Goal: Information Seeking & Learning: Learn about a topic

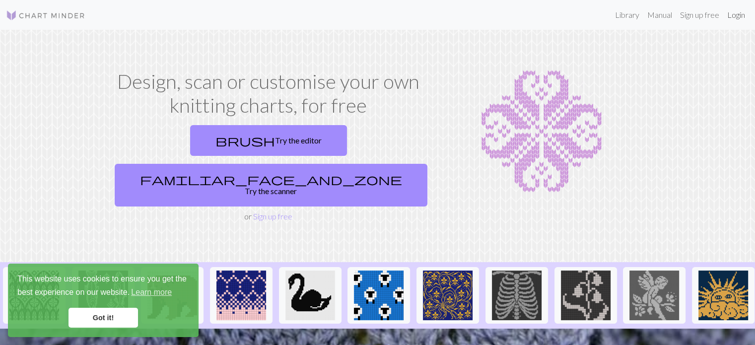
click at [729, 13] on link "Login" at bounding box center [736, 15] width 26 height 20
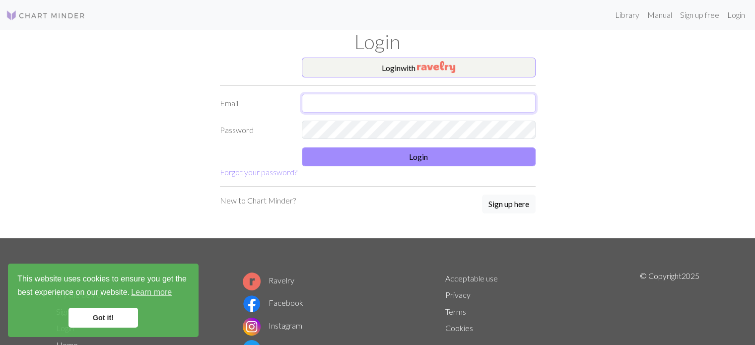
click at [333, 101] on input "text" at bounding box center [419, 103] width 234 height 19
type input "ainaribegarriga@gmail.com"
click at [101, 323] on link "Got it!" at bounding box center [102, 318] width 69 height 20
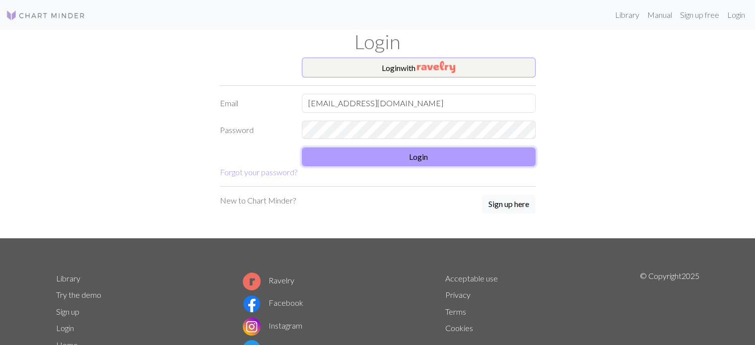
click at [397, 157] on button "Login" at bounding box center [419, 156] width 234 height 19
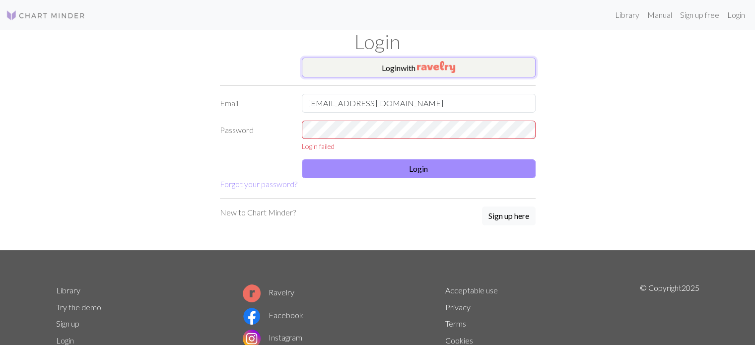
click at [435, 65] on img "button" at bounding box center [436, 67] width 38 height 12
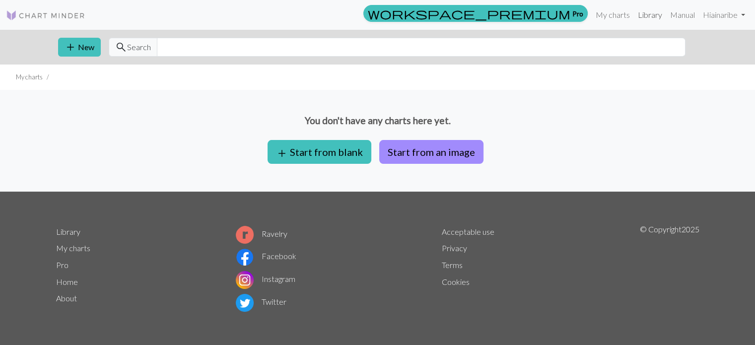
click at [649, 21] on link "Library" at bounding box center [650, 15] width 32 height 20
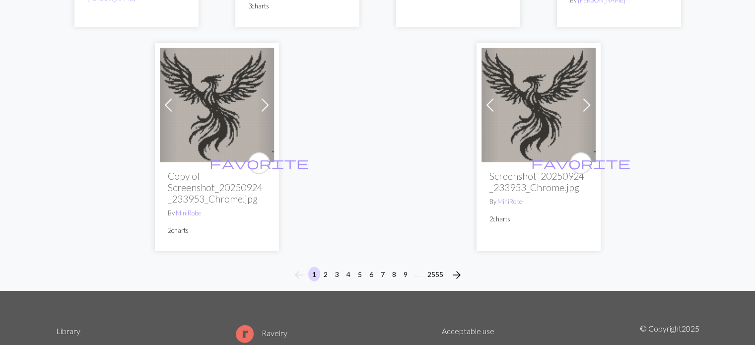
scroll to position [2581, 0]
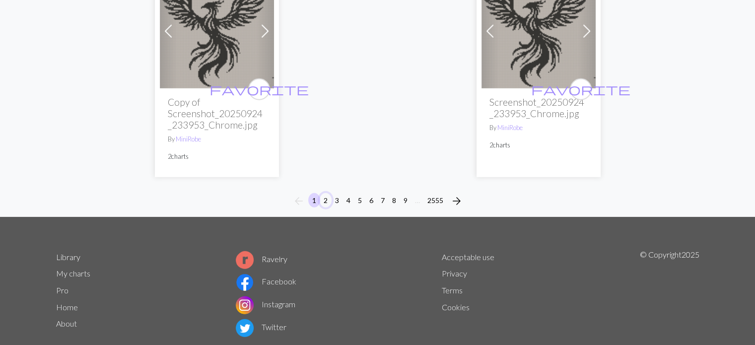
click at [326, 193] on button "2" at bounding box center [326, 200] width 12 height 14
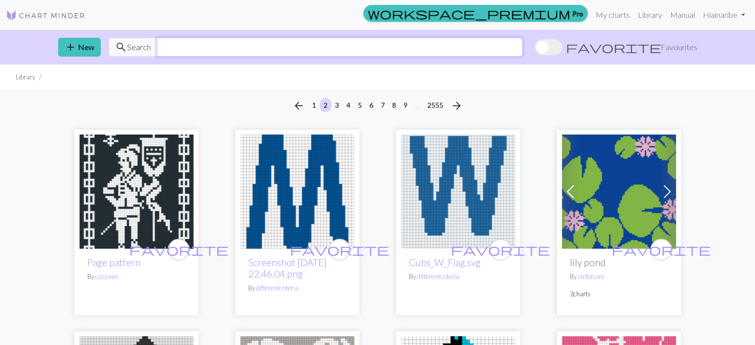
click at [177, 47] on input "text" at bounding box center [340, 47] width 366 height 19
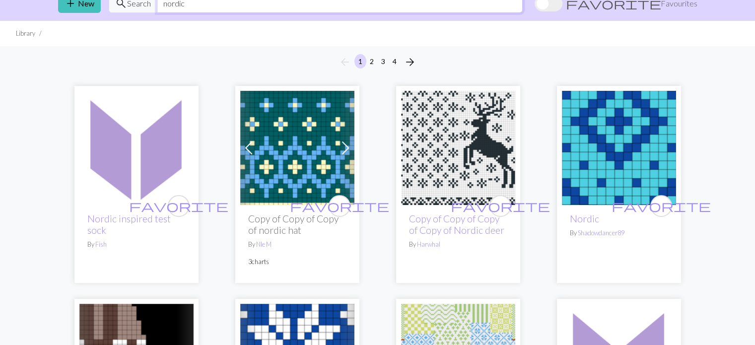
scroll to position [99, 0]
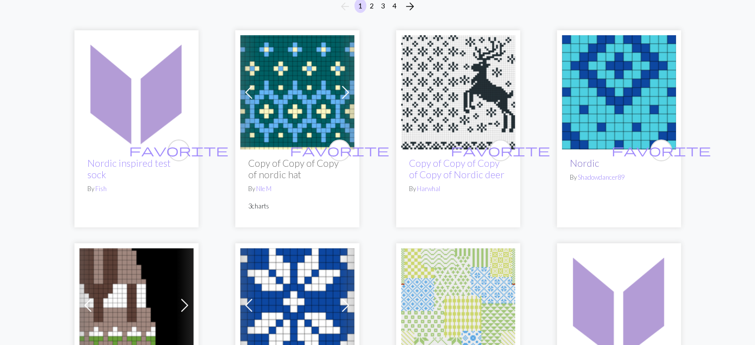
click at [579, 159] on link "Nordic" at bounding box center [584, 162] width 29 height 11
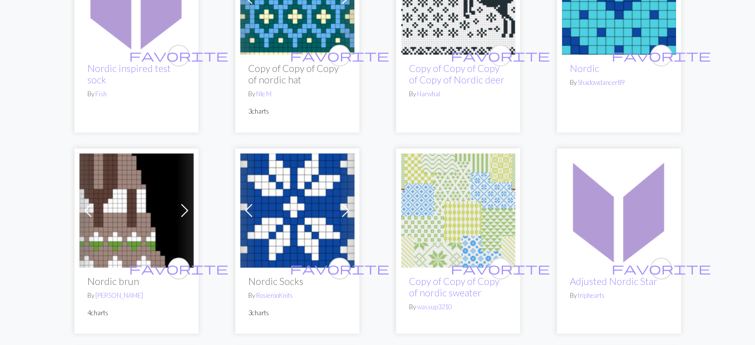
scroll to position [199, 0]
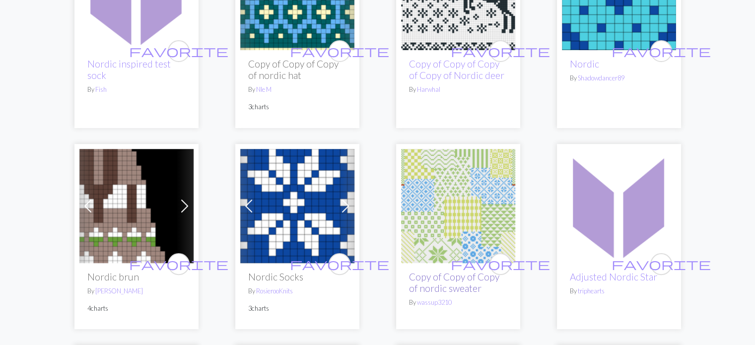
click at [453, 271] on link "Copy of Copy of Copy of nordic sweater" at bounding box center [454, 282] width 90 height 23
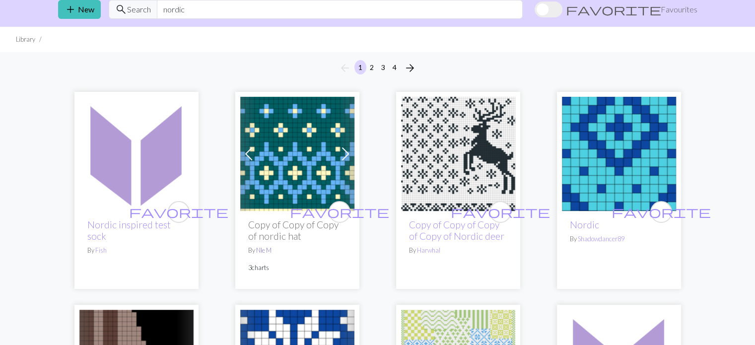
scroll to position [0, 0]
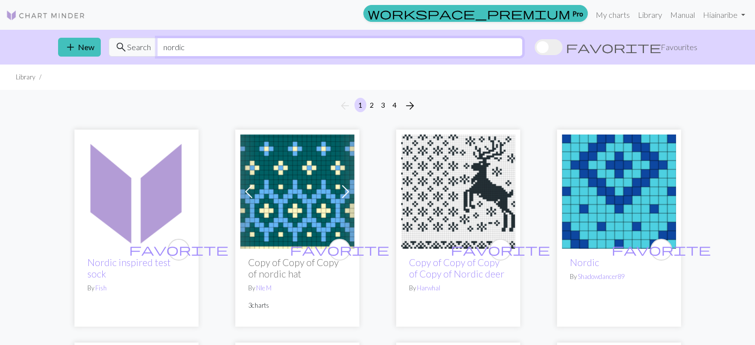
drag, startPoint x: 198, startPoint y: 47, endPoint x: 136, endPoint y: 48, distance: 61.0
click at [136, 48] on div "search Search nordic" at bounding box center [316, 47] width 414 height 19
type input "geometric"
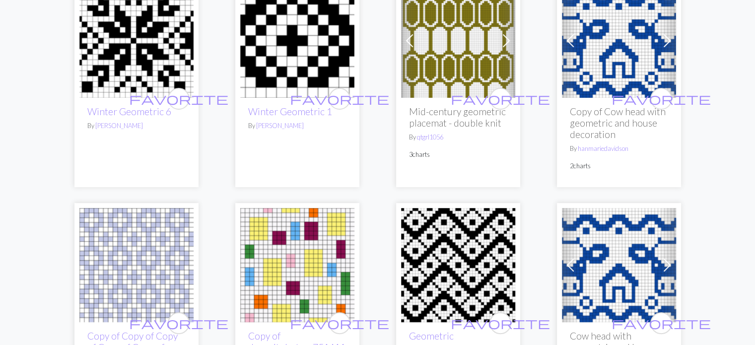
scroll to position [199, 0]
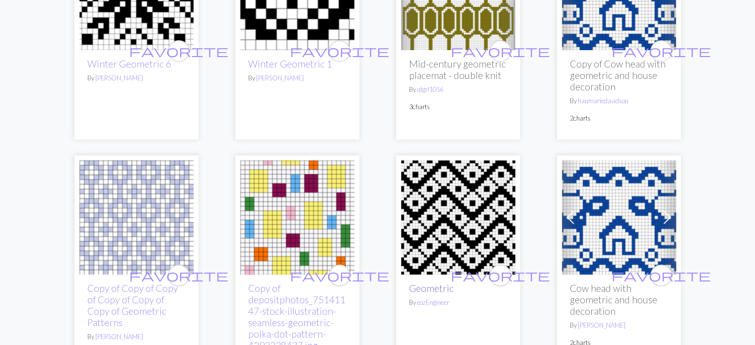
click at [436, 290] on link "Geometric" at bounding box center [431, 287] width 45 height 11
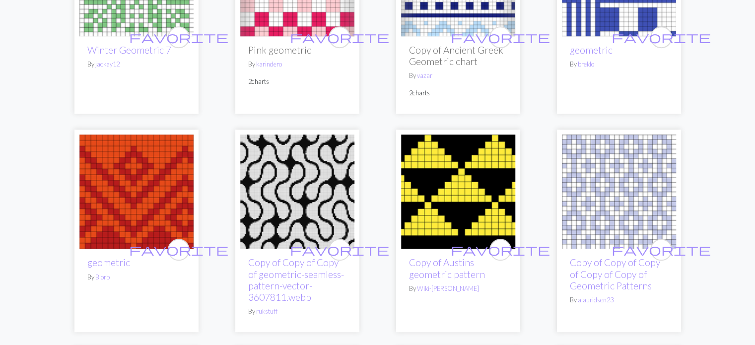
scroll to position [695, 0]
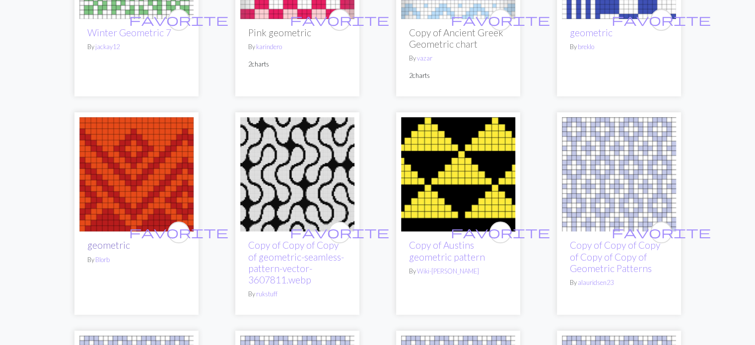
click at [106, 242] on link "geometric" at bounding box center [108, 244] width 43 height 11
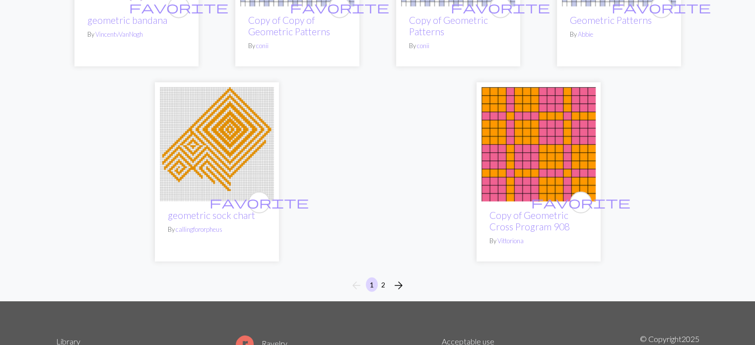
scroll to position [2630, 0]
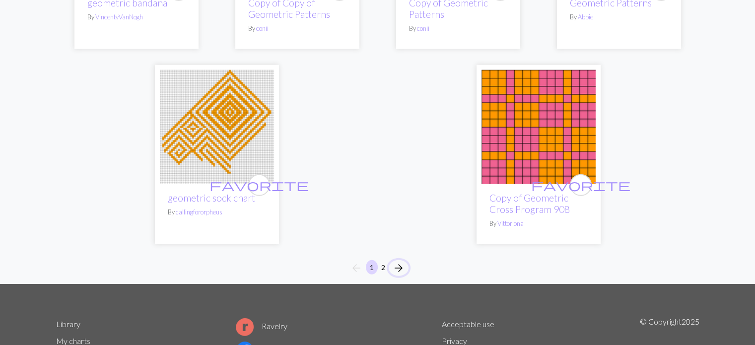
click at [399, 267] on span "arrow_forward" at bounding box center [399, 268] width 12 height 14
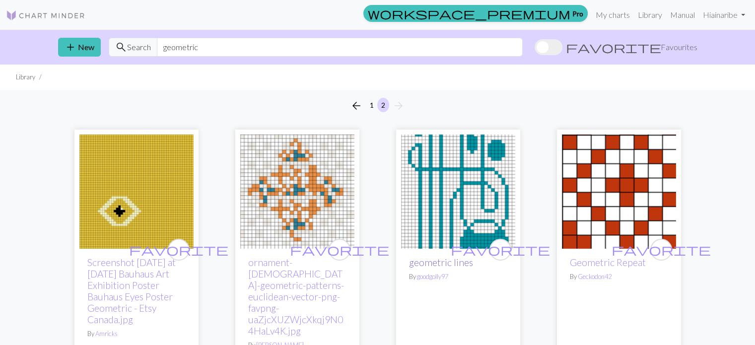
click at [447, 261] on link "geometric lines" at bounding box center [441, 262] width 64 height 11
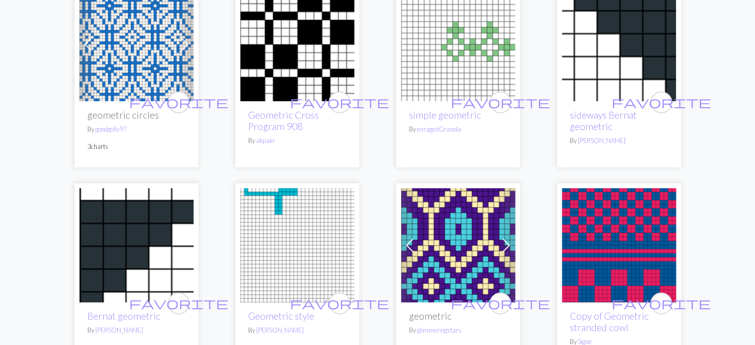
scroll to position [447, 0]
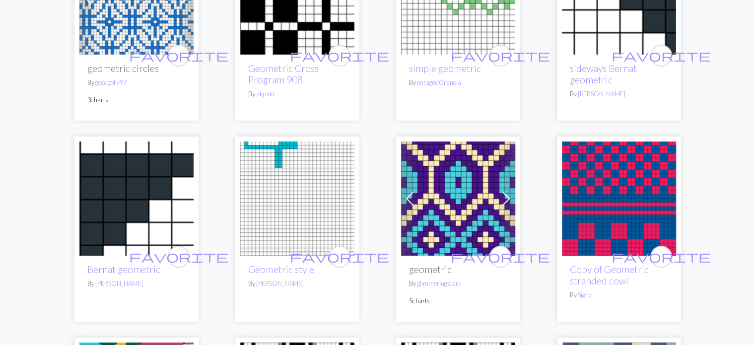
click at [434, 226] on img at bounding box center [458, 198] width 114 height 114
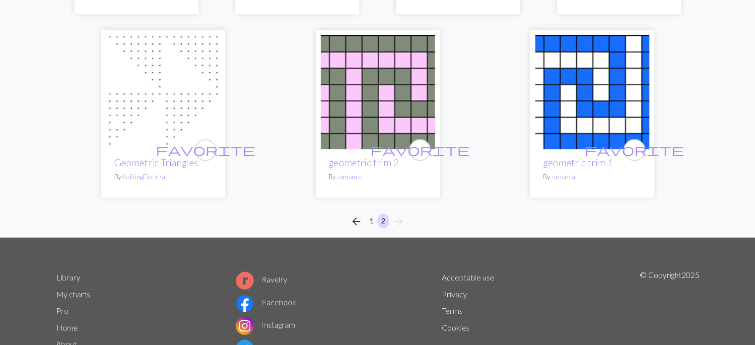
scroll to position [1214, 0]
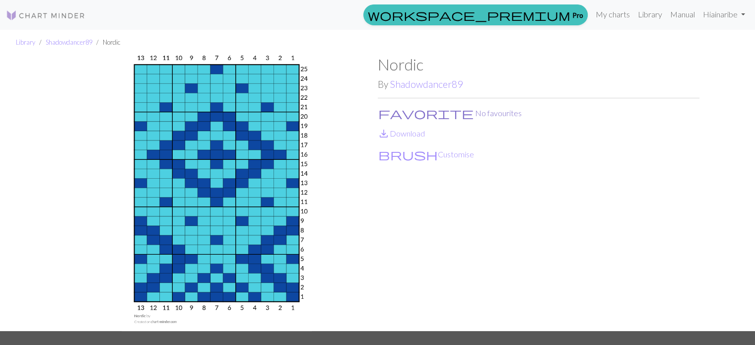
click at [386, 115] on span "favorite" at bounding box center [425, 113] width 95 height 14
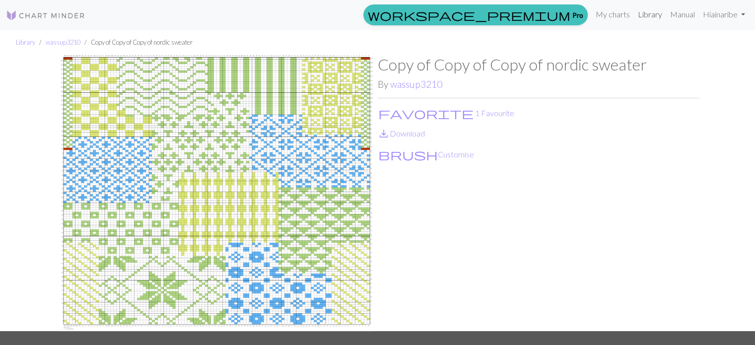
click at [649, 16] on link "Library" at bounding box center [650, 14] width 32 height 20
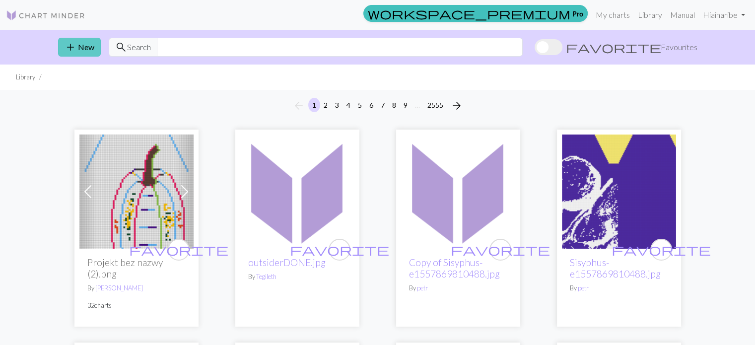
click at [81, 52] on button "add New" at bounding box center [79, 47] width 43 height 19
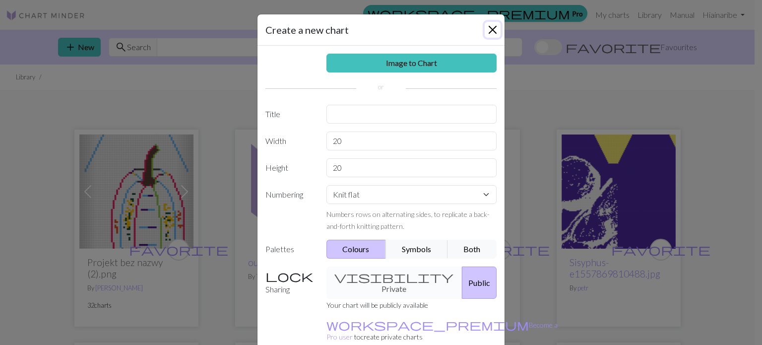
click at [490, 24] on button "Close" at bounding box center [493, 30] width 16 height 16
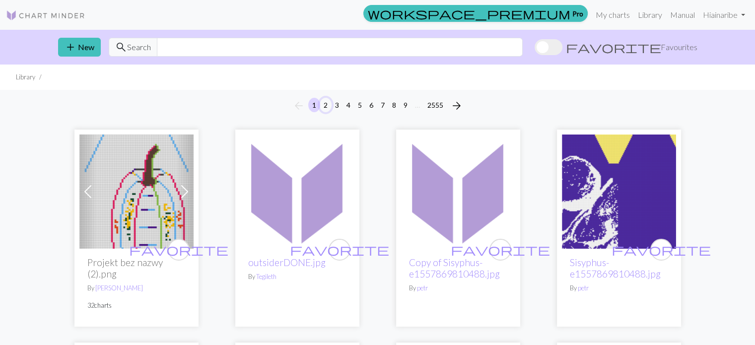
click at [326, 102] on button "2" at bounding box center [326, 105] width 12 height 14
click at [339, 105] on button "3" at bounding box center [337, 105] width 12 height 14
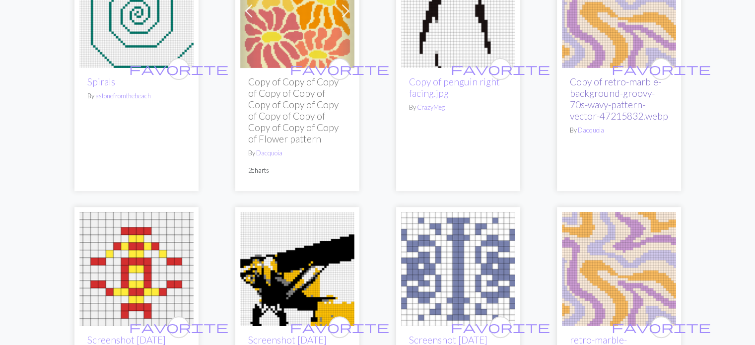
scroll to position [447, 0]
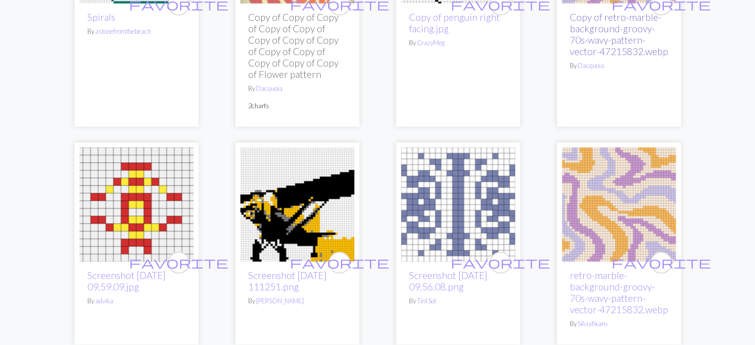
click at [599, 45] on link "Copy of retro-marble-background-groovy-70s-wavy-pattern-vector-47215832.webp" at bounding box center [619, 34] width 98 height 46
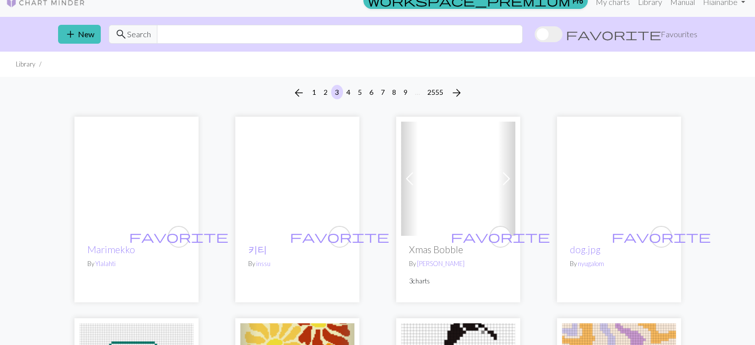
scroll to position [0, 0]
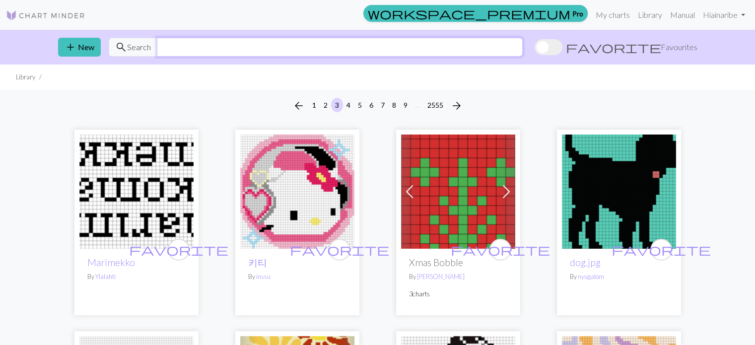
click at [258, 43] on input "text" at bounding box center [340, 47] width 366 height 19
type input "begginer"
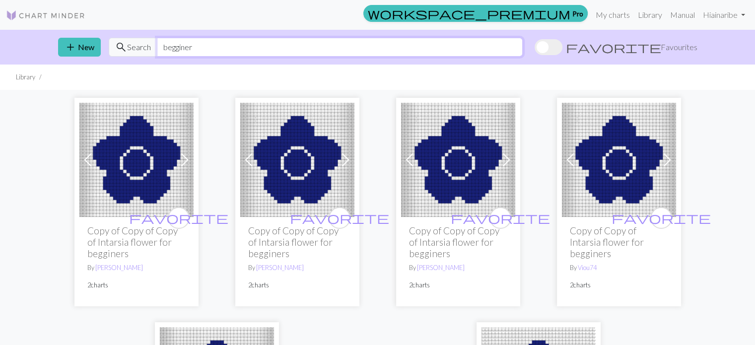
click at [179, 50] on input "begginer" at bounding box center [340, 47] width 366 height 19
drag, startPoint x: 213, startPoint y: 49, endPoint x: 108, endPoint y: 48, distance: 105.2
click at [109, 48] on div "search Search begginer" at bounding box center [316, 47] width 414 height 19
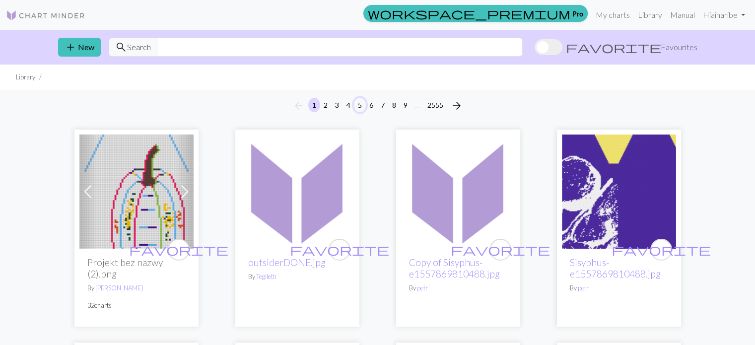
click at [357, 104] on button "5" at bounding box center [360, 105] width 12 height 14
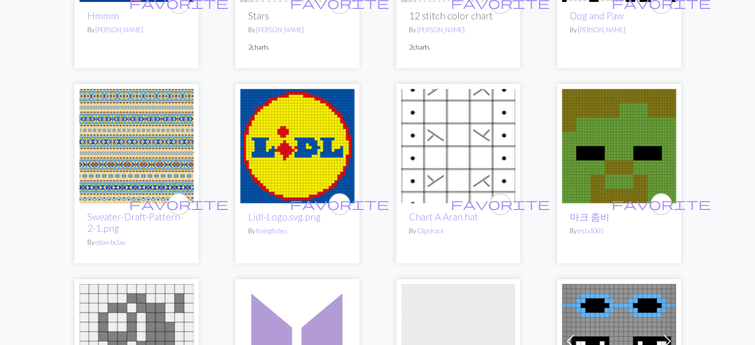
scroll to position [1141, 0]
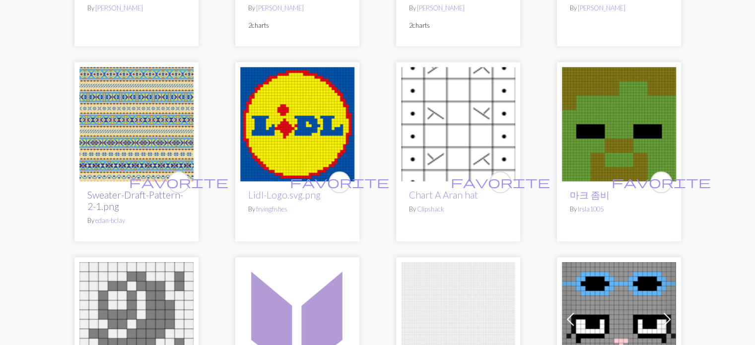
click at [129, 196] on link "Sweater-Draft-Pattern-2-1.png" at bounding box center [135, 200] width 96 height 23
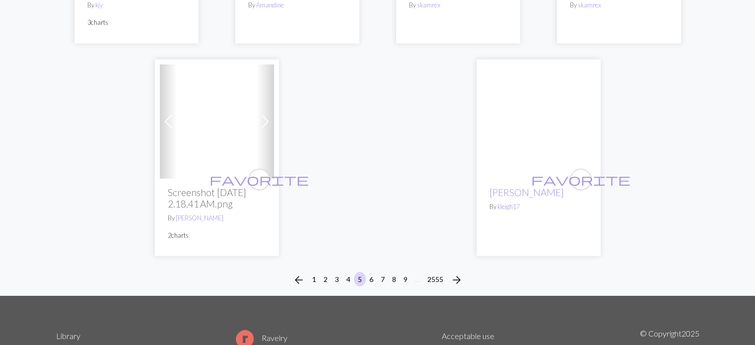
scroll to position [2630, 0]
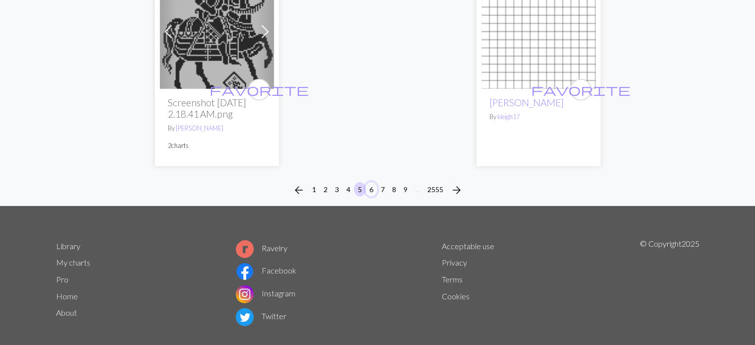
click at [372, 197] on button "6" at bounding box center [371, 189] width 12 height 14
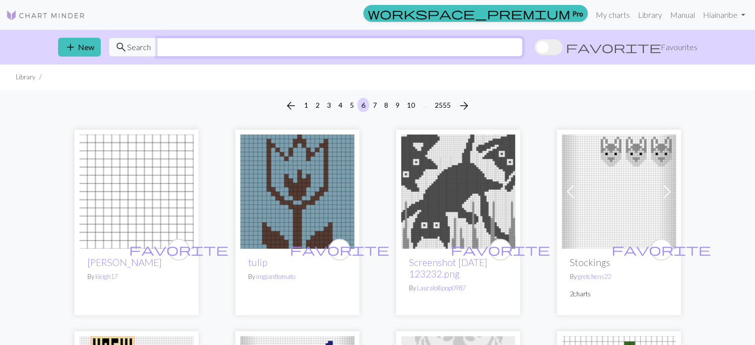
click at [237, 43] on input "text" at bounding box center [340, 47] width 366 height 19
type input "colorwork"
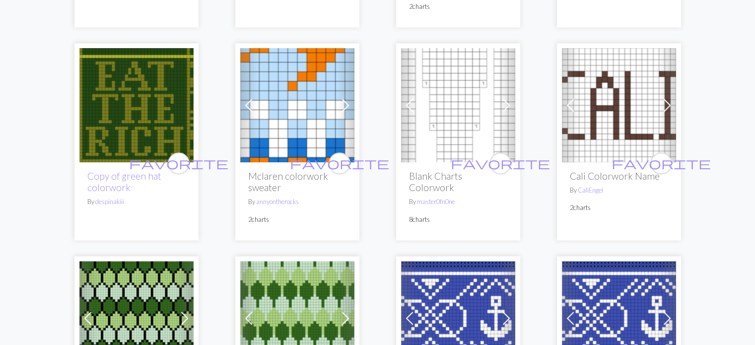
scroll to position [1290, 0]
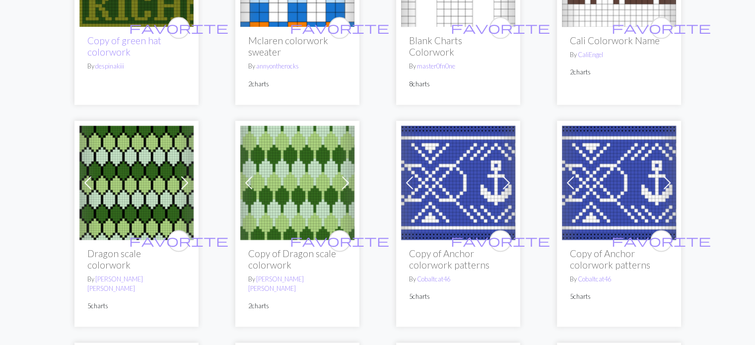
click at [276, 183] on img at bounding box center [297, 183] width 114 height 114
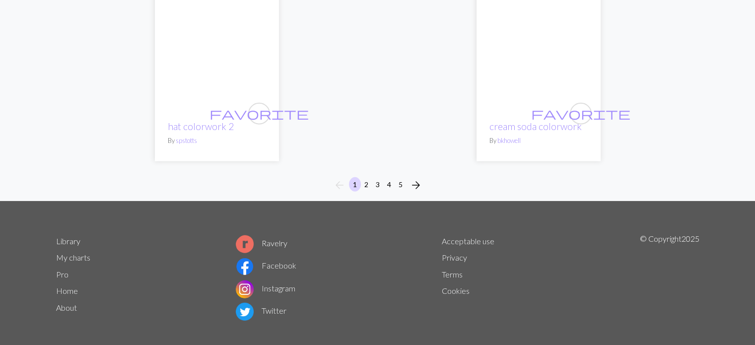
scroll to position [2610, 0]
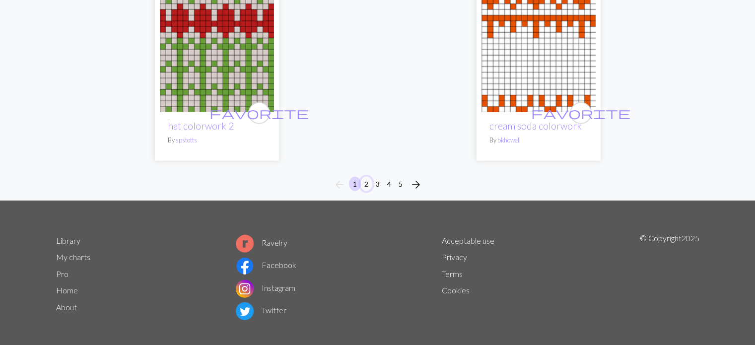
click at [364, 177] on button "2" at bounding box center [366, 184] width 12 height 14
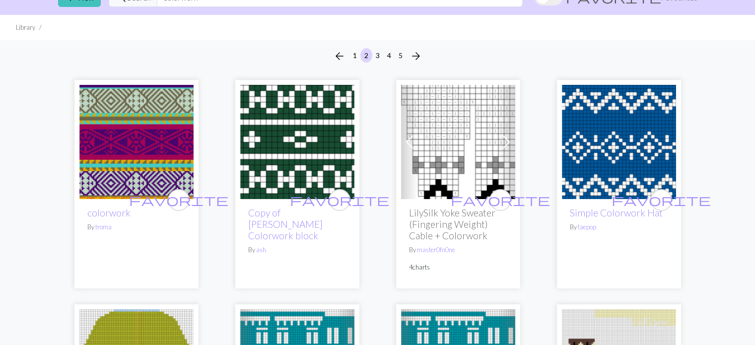
scroll to position [199, 0]
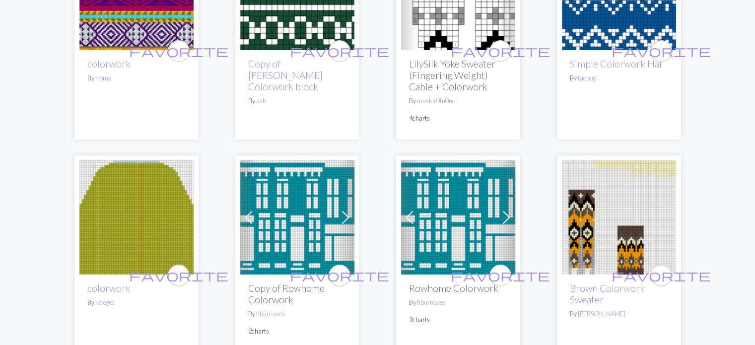
click at [607, 234] on img at bounding box center [619, 217] width 114 height 114
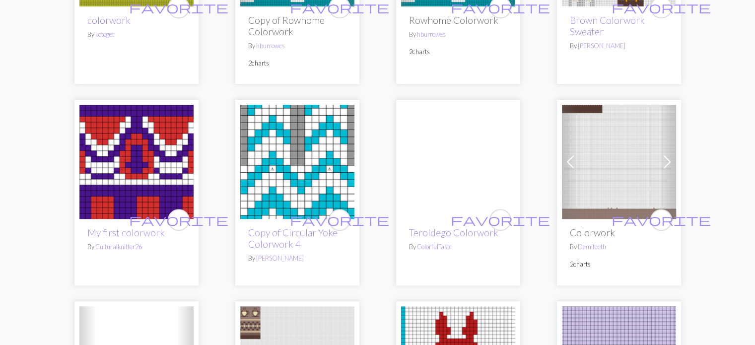
scroll to position [496, 0]
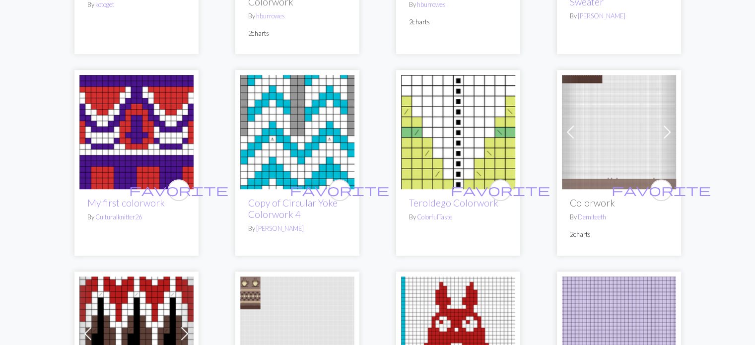
click at [309, 139] on img at bounding box center [297, 132] width 114 height 114
click at [160, 146] on img at bounding box center [136, 132] width 114 height 114
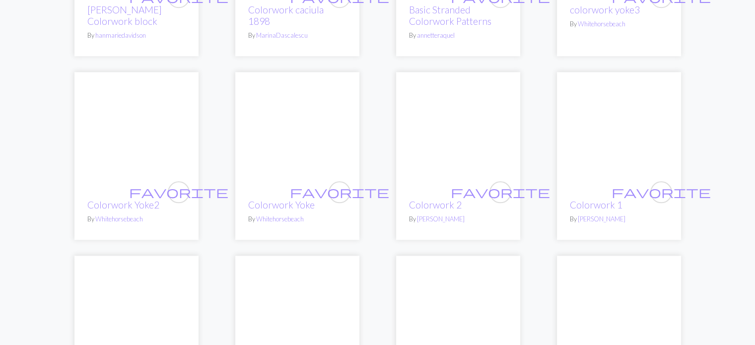
scroll to position [1191, 0]
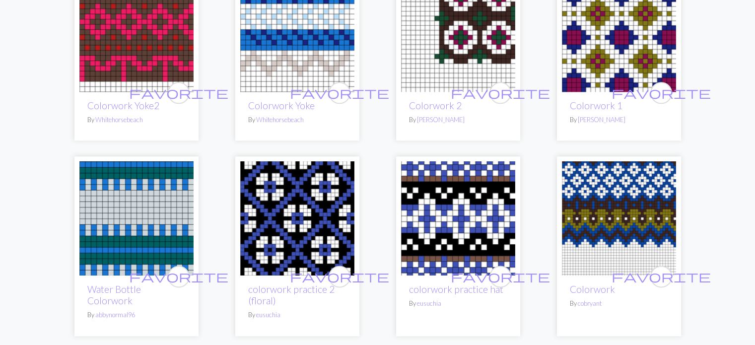
click at [596, 194] on img at bounding box center [619, 218] width 114 height 114
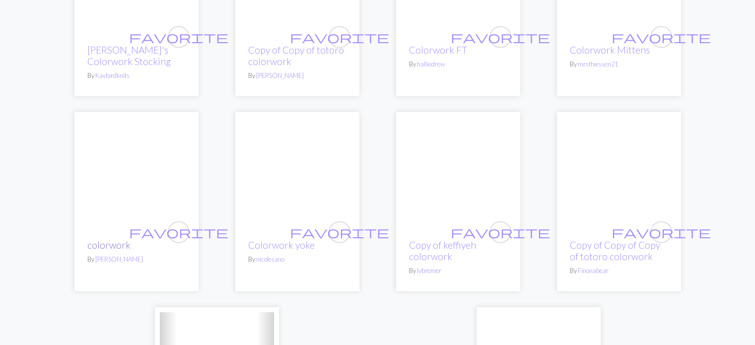
scroll to position [2233, 0]
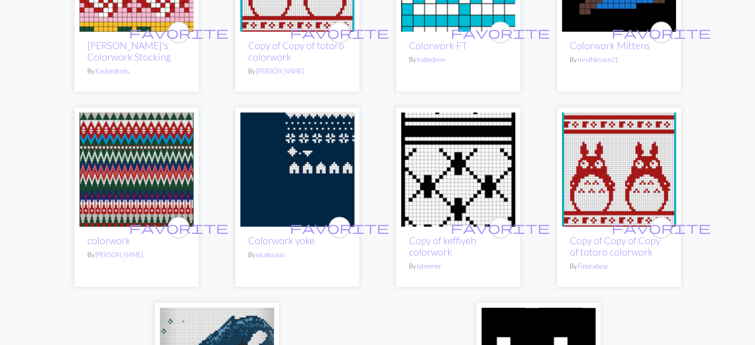
click at [128, 178] on img at bounding box center [136, 170] width 114 height 114
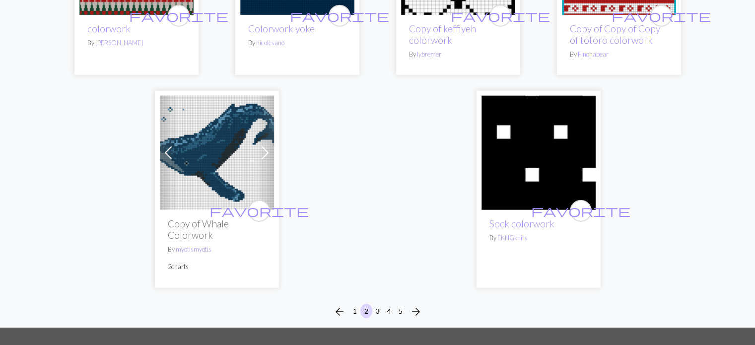
scroll to position [2531, 0]
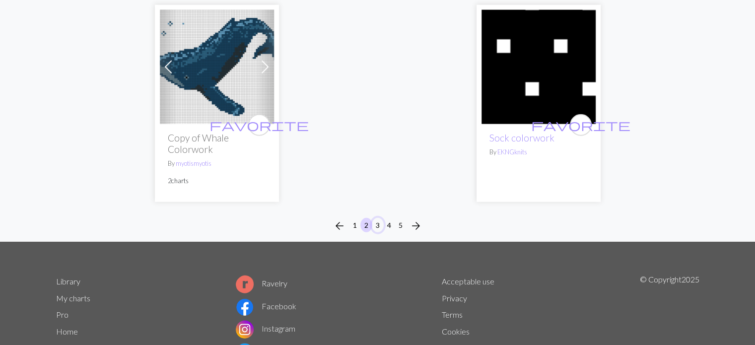
click at [378, 218] on button "3" at bounding box center [378, 225] width 12 height 14
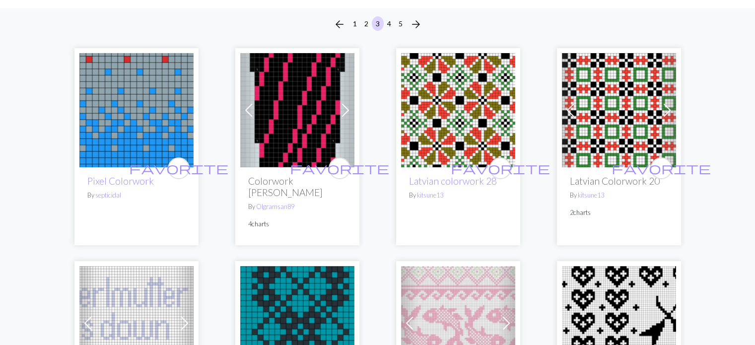
scroll to position [99, 0]
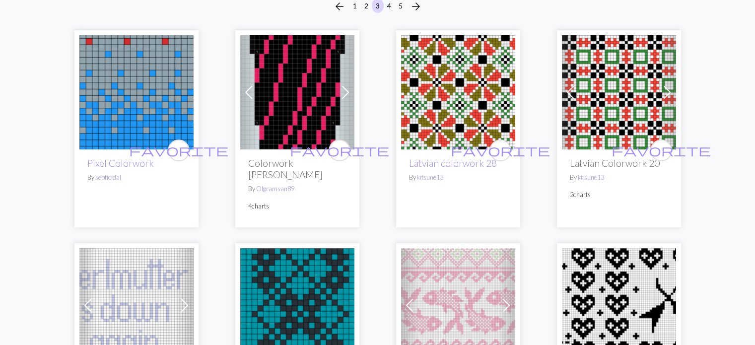
click at [611, 101] on img at bounding box center [619, 92] width 114 height 114
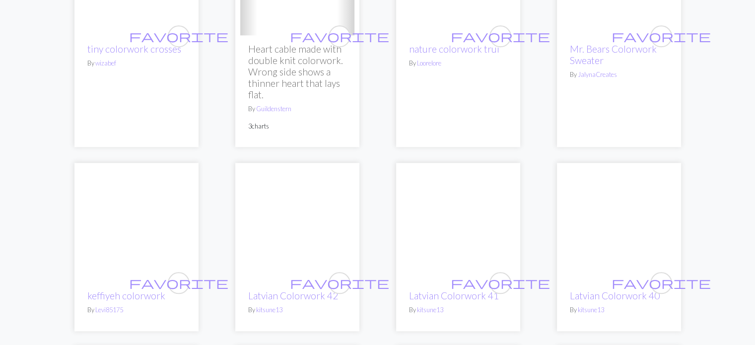
scroll to position [1092, 0]
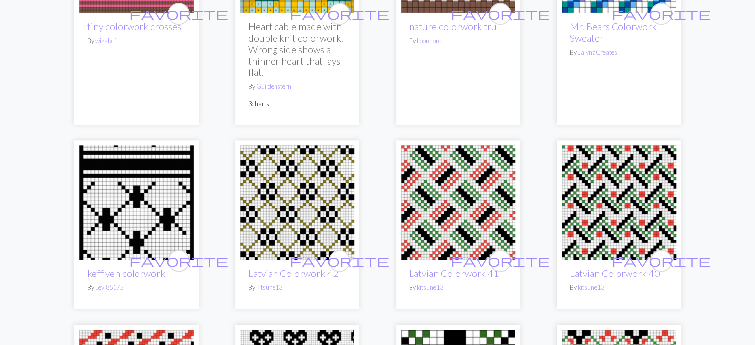
click at [602, 176] on img at bounding box center [619, 202] width 114 height 114
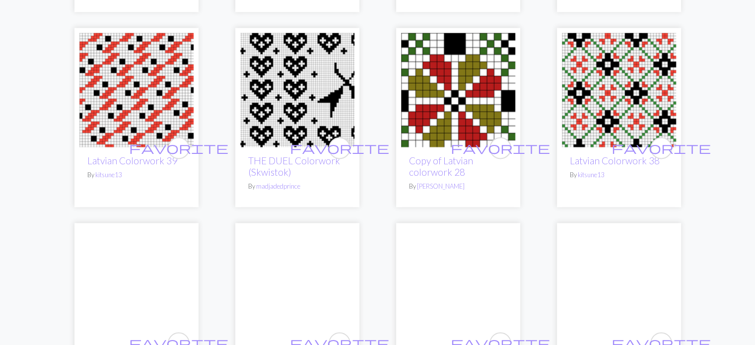
scroll to position [1390, 0]
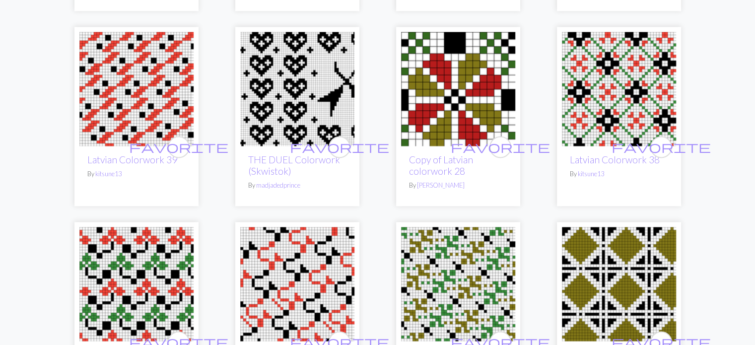
click at [131, 59] on img at bounding box center [136, 89] width 114 height 114
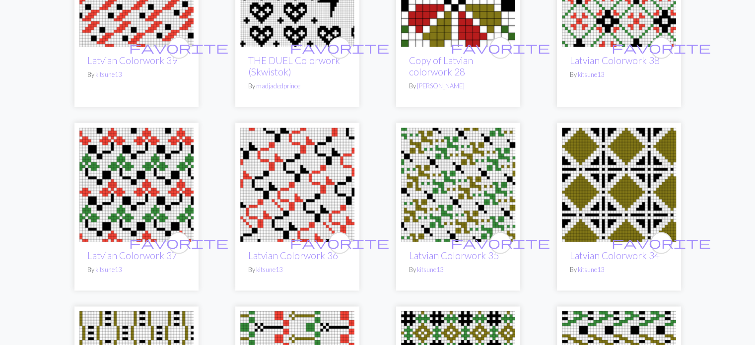
click at [450, 162] on img at bounding box center [458, 185] width 114 height 114
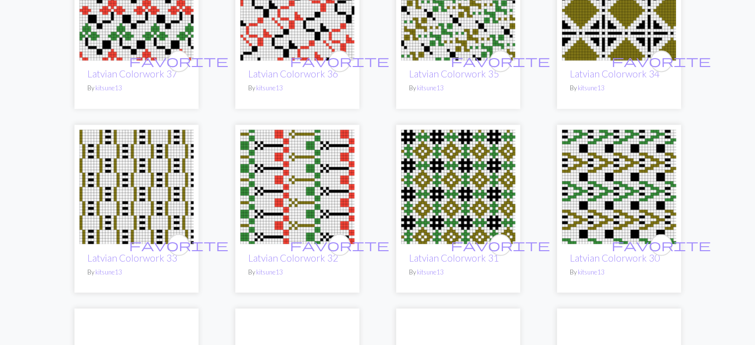
scroll to position [1687, 0]
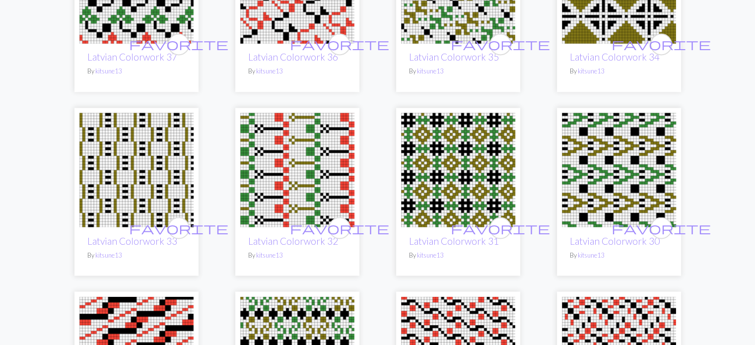
click at [589, 146] on img at bounding box center [619, 170] width 114 height 114
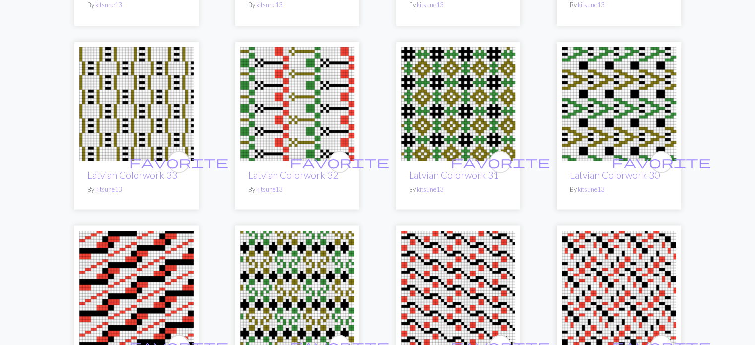
scroll to position [1836, 0]
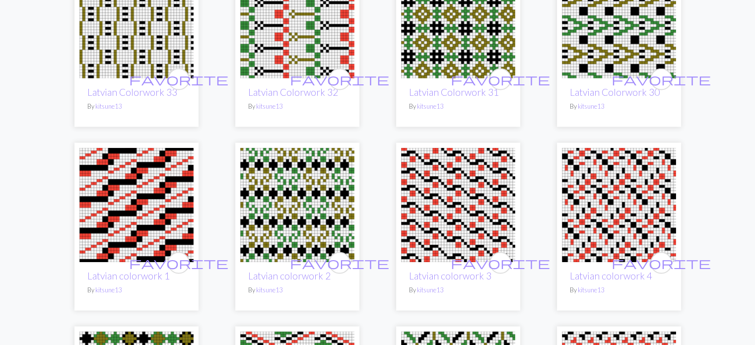
click at [294, 167] on img at bounding box center [297, 204] width 114 height 114
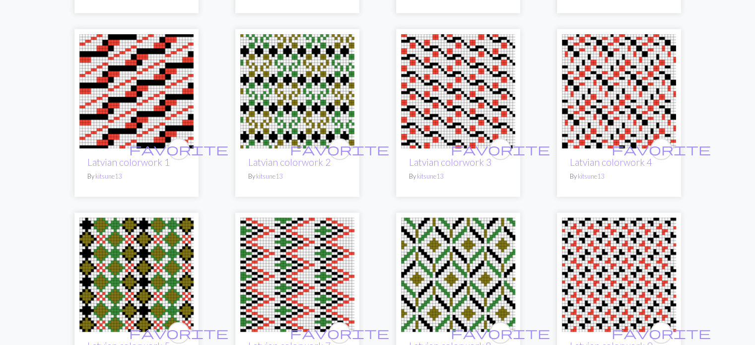
scroll to position [1985, 0]
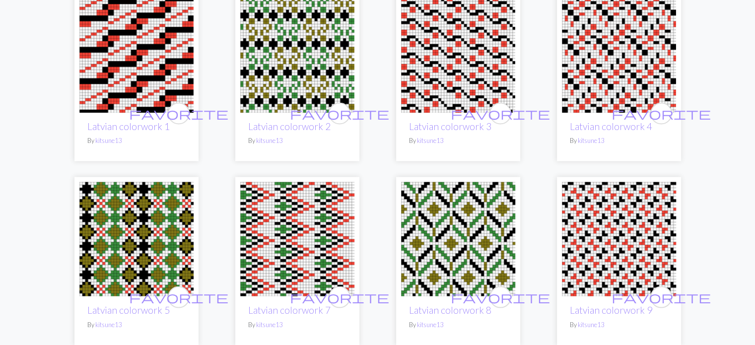
click at [474, 225] on img at bounding box center [458, 239] width 114 height 114
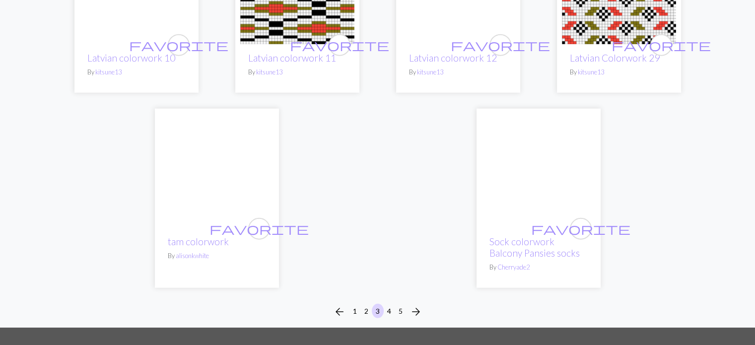
scroll to position [2432, 0]
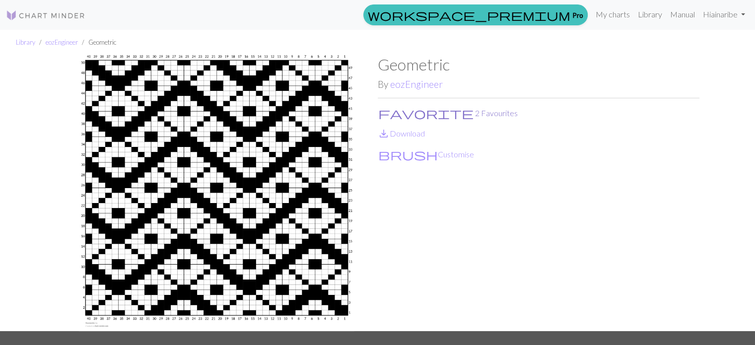
click at [384, 113] on span "favorite" at bounding box center [425, 113] width 95 height 14
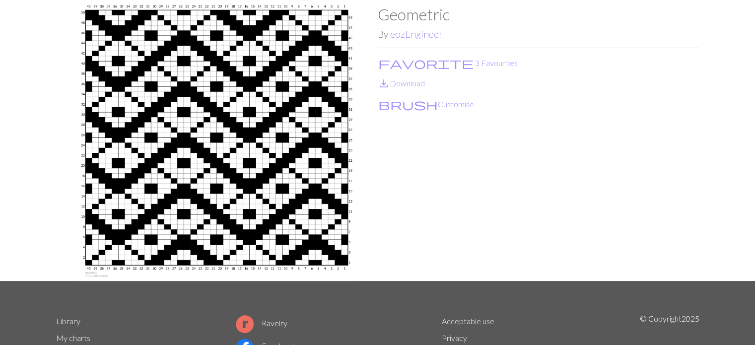
scroll to position [140, 0]
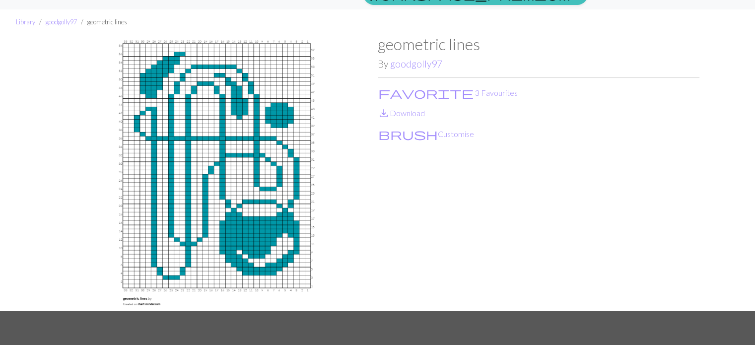
scroll to position [50, 0]
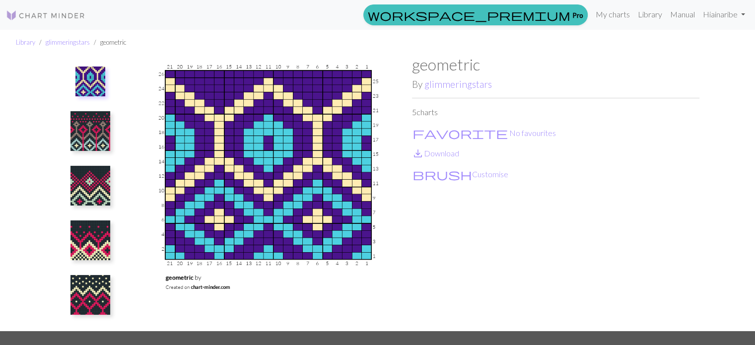
click at [85, 133] on img at bounding box center [90, 131] width 40 height 40
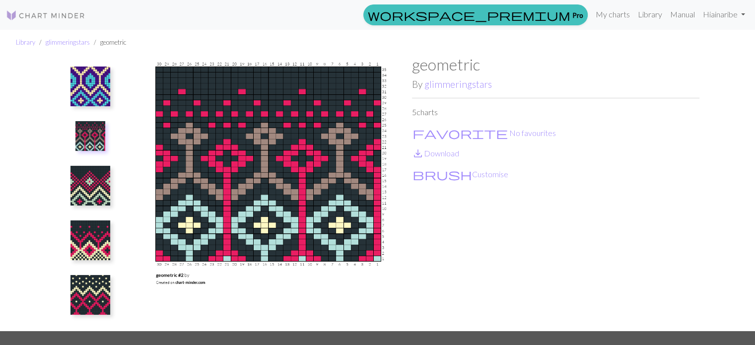
click at [85, 173] on img at bounding box center [90, 186] width 40 height 40
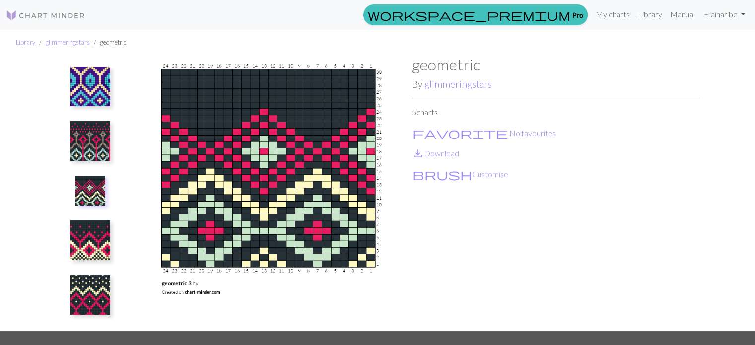
click at [104, 83] on img at bounding box center [90, 86] width 40 height 40
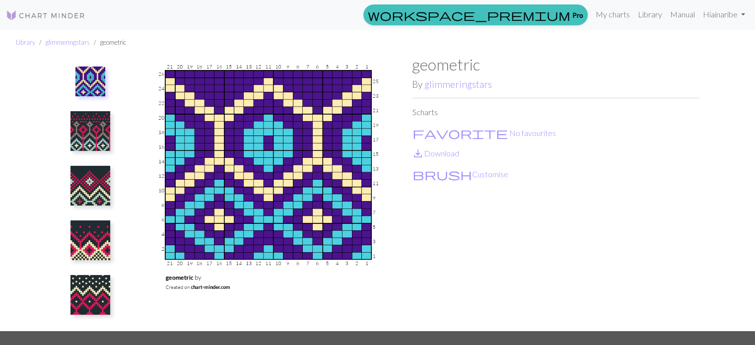
click at [86, 278] on img at bounding box center [90, 295] width 40 height 40
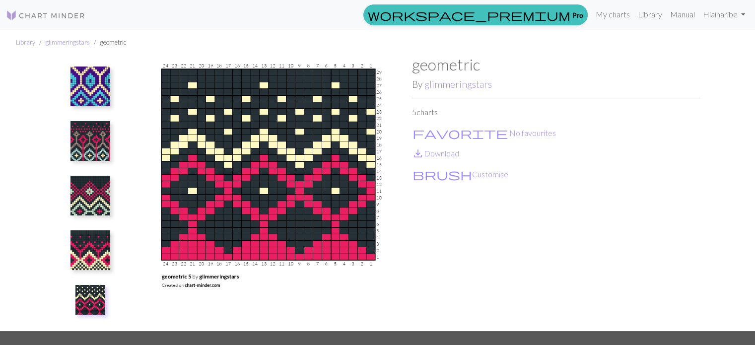
click at [98, 247] on img at bounding box center [90, 250] width 40 height 40
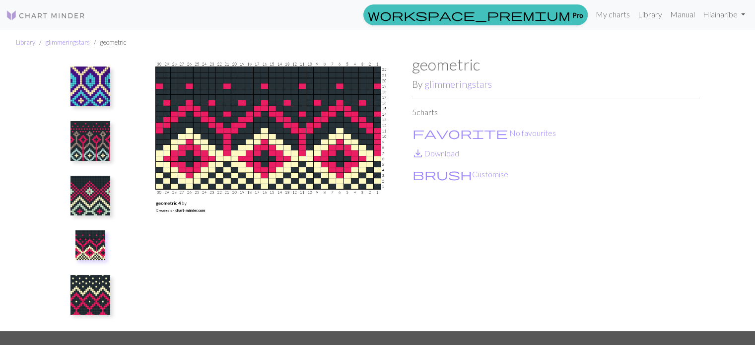
click at [97, 264] on ul at bounding box center [90, 189] width 68 height 268
click at [98, 245] on img at bounding box center [90, 245] width 30 height 30
click at [85, 91] on img at bounding box center [90, 86] width 40 height 40
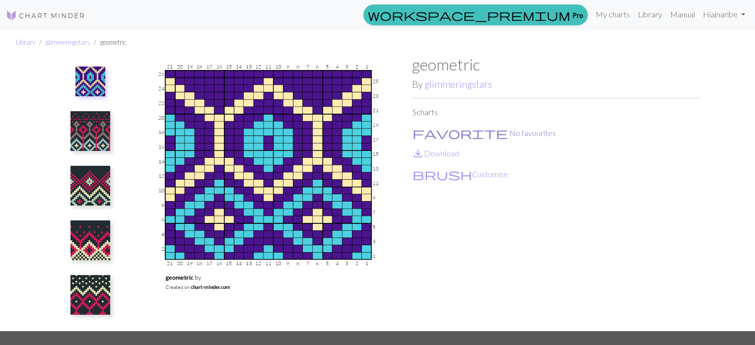
click at [422, 134] on span "favorite" at bounding box center [459, 133] width 95 height 14
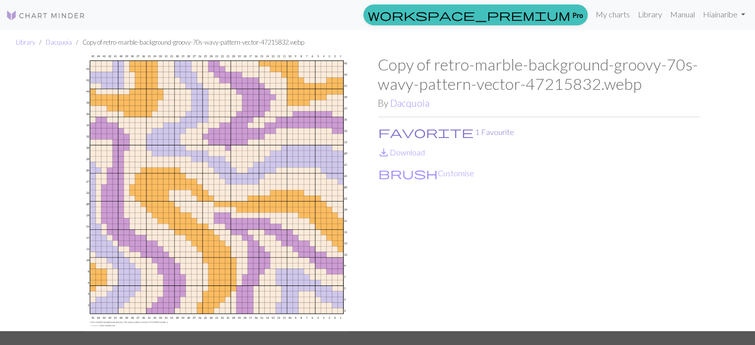
click at [381, 132] on span "favorite" at bounding box center [425, 132] width 95 height 14
click at [408, 108] on link "Dacquoia" at bounding box center [409, 102] width 39 height 11
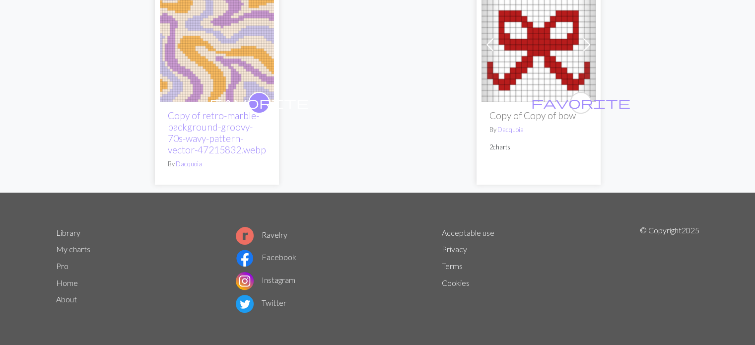
scroll to position [455, 0]
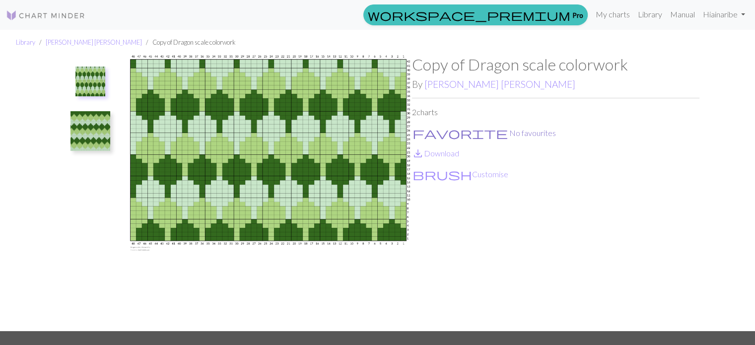
click at [425, 132] on button "favorite No favourites" at bounding box center [484, 133] width 144 height 13
click at [100, 85] on img at bounding box center [90, 81] width 30 height 30
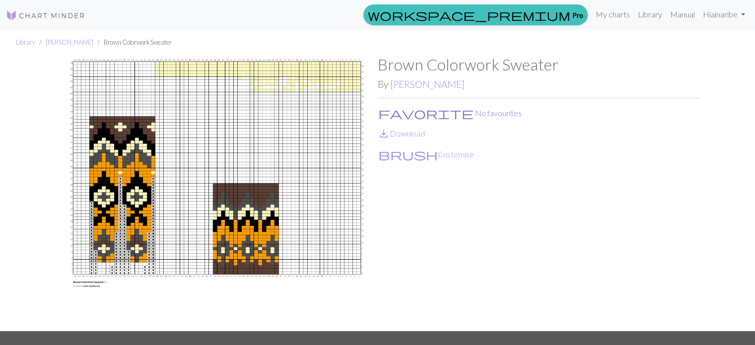
click at [385, 111] on span "favorite" at bounding box center [425, 113] width 95 height 14
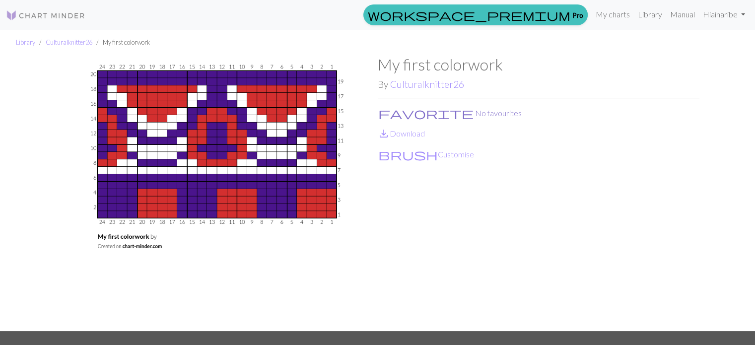
click at [384, 111] on span "favorite" at bounding box center [425, 113] width 95 height 14
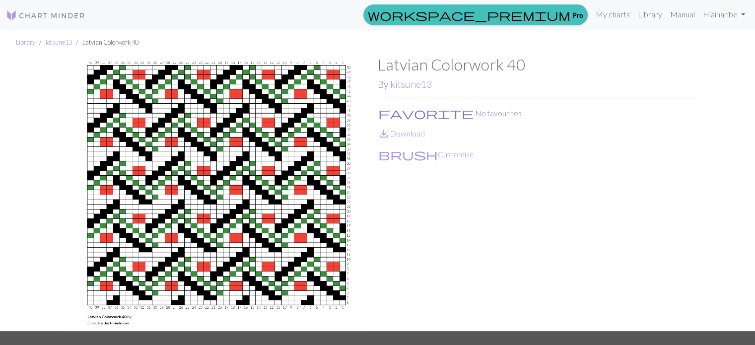
click at [384, 111] on span "favorite" at bounding box center [425, 113] width 95 height 14
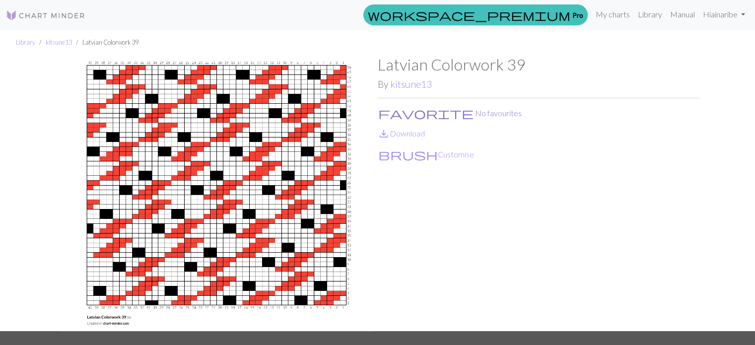
click at [383, 111] on span "favorite" at bounding box center [425, 113] width 95 height 14
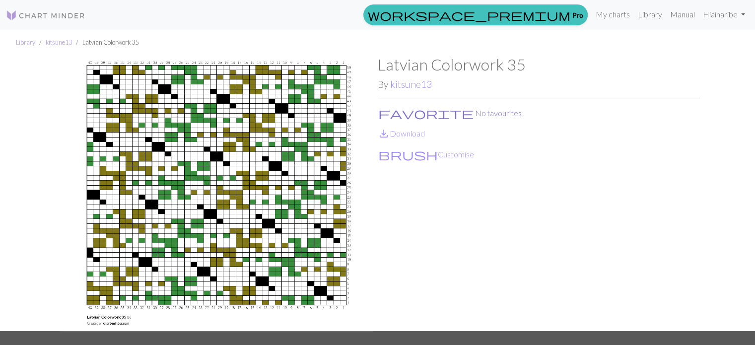
click at [384, 112] on span "favorite" at bounding box center [425, 113] width 95 height 14
